Goal: Task Accomplishment & Management: Manage account settings

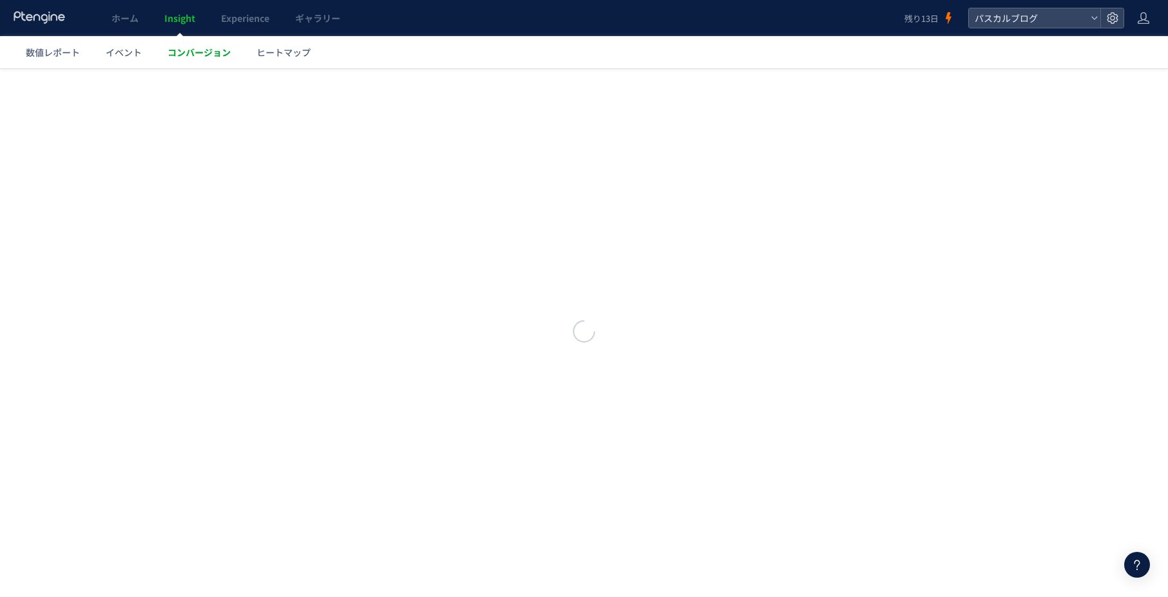
click at [224, 48] on span "コンバージョン" at bounding box center [199, 52] width 63 height 13
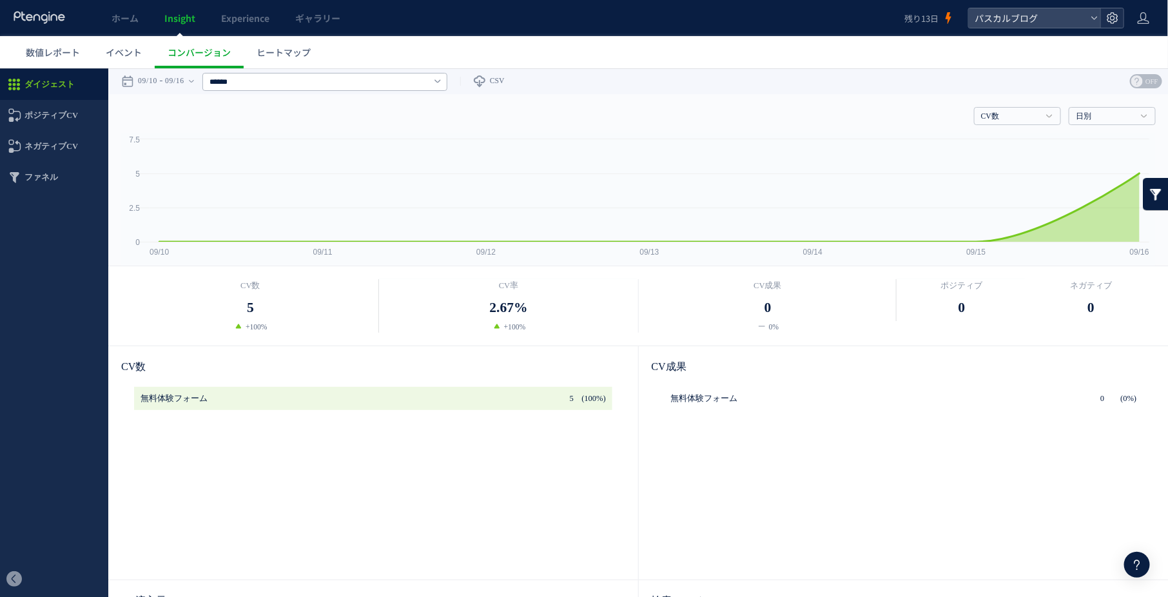
click at [1110, 21] on use at bounding box center [1112, 17] width 11 height 11
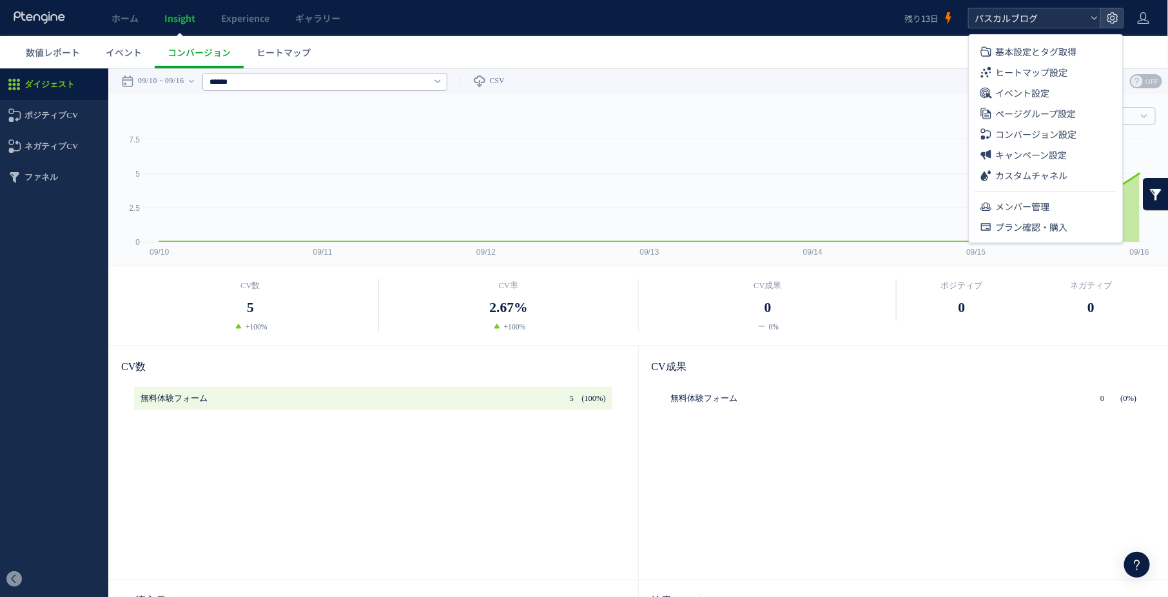
click at [1014, 23] on span "パスカルブログ" at bounding box center [1028, 17] width 115 height 19
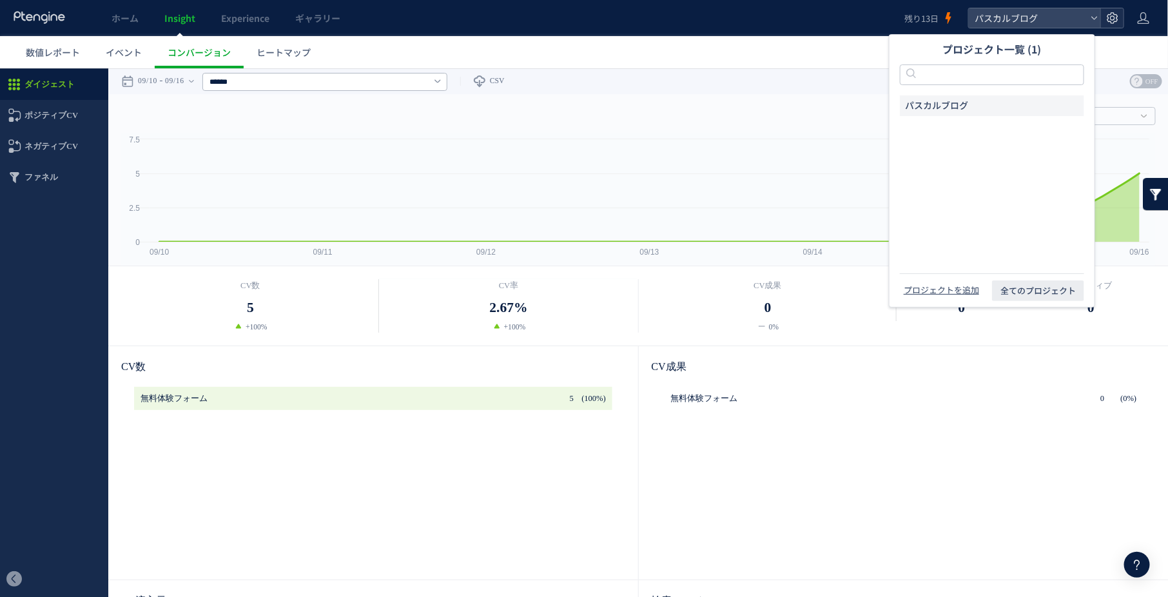
click at [1112, 12] on use at bounding box center [1112, 17] width 11 height 11
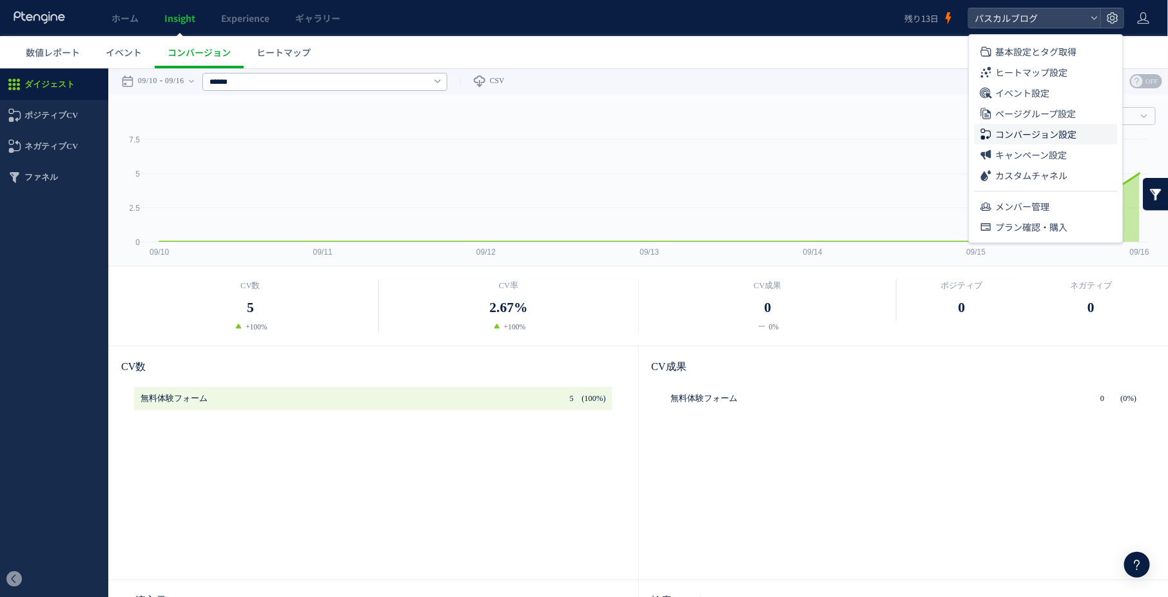
click at [1071, 139] on span "コンバージョン設定" at bounding box center [1036, 134] width 81 height 21
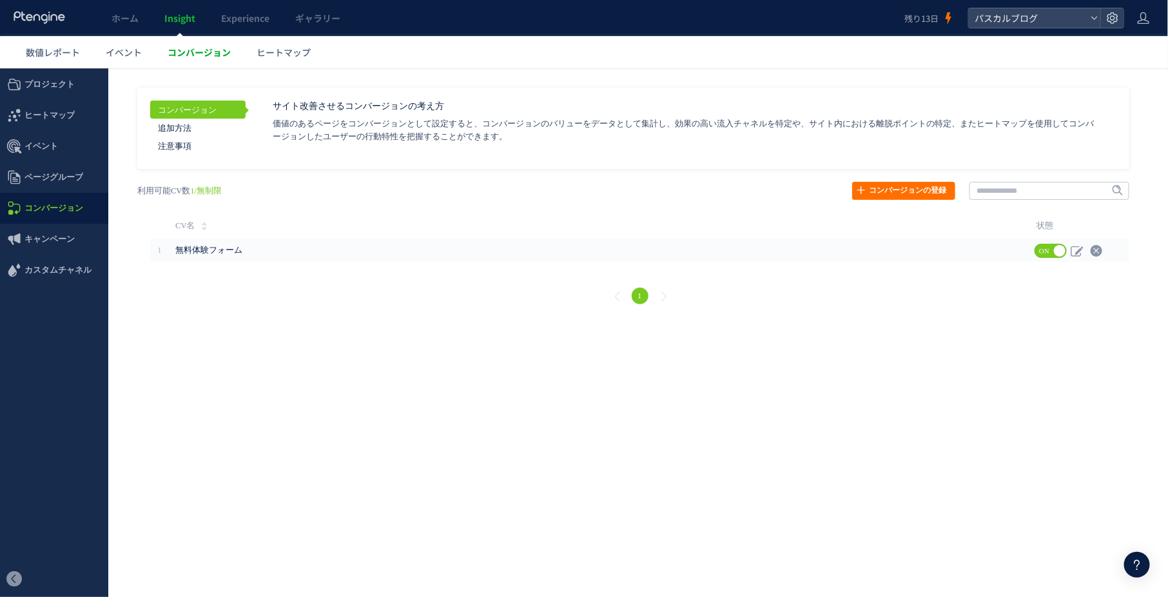
click at [200, 55] on span "コンバージョン" at bounding box center [199, 52] width 63 height 13
